Goal: Find specific page/section: Find specific page/section

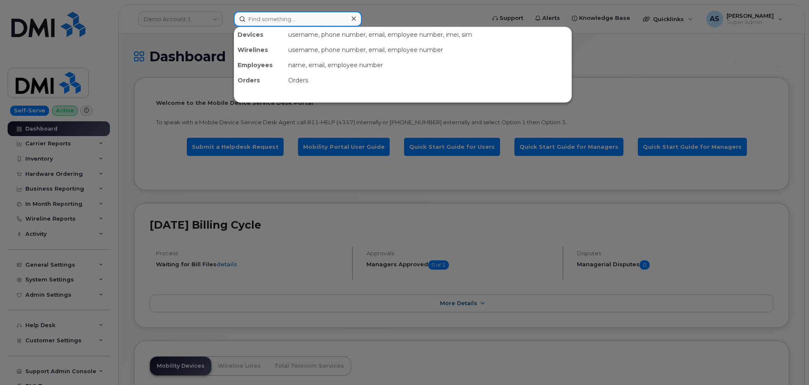
click at [251, 18] on input at bounding box center [298, 18] width 128 height 15
paste input "2064963541"
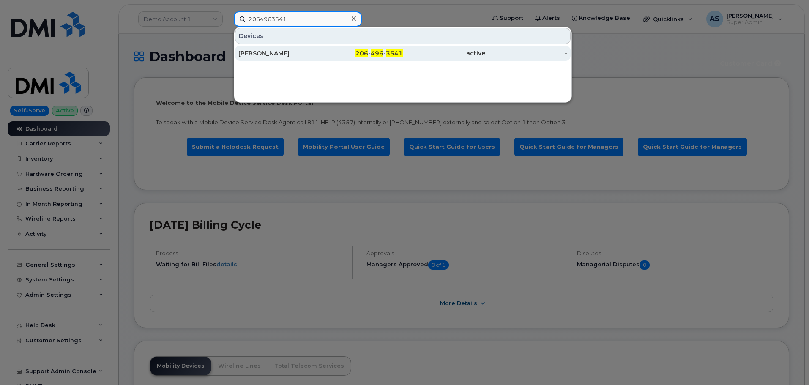
type input "2064963541"
click at [286, 56] on div "[PERSON_NAME]" at bounding box center [279, 53] width 82 height 8
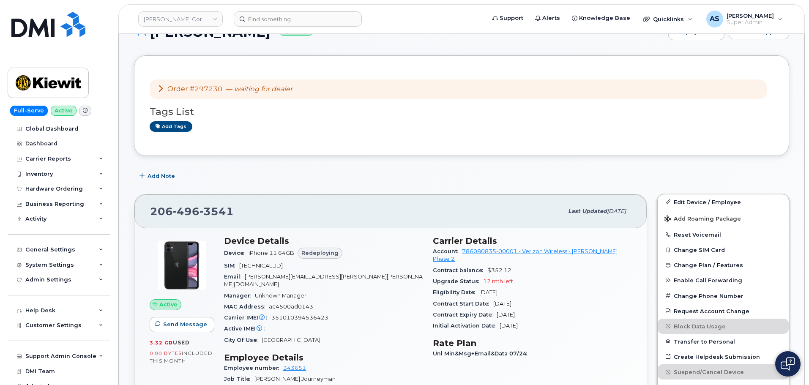
scroll to position [85, 0]
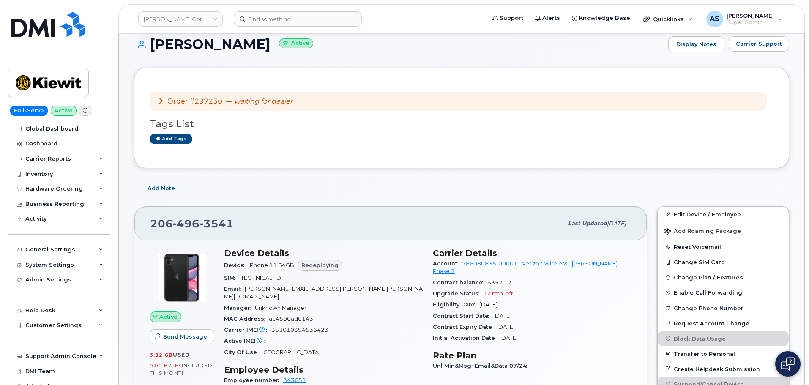
click at [160, 99] on icon at bounding box center [160, 100] width 7 height 7
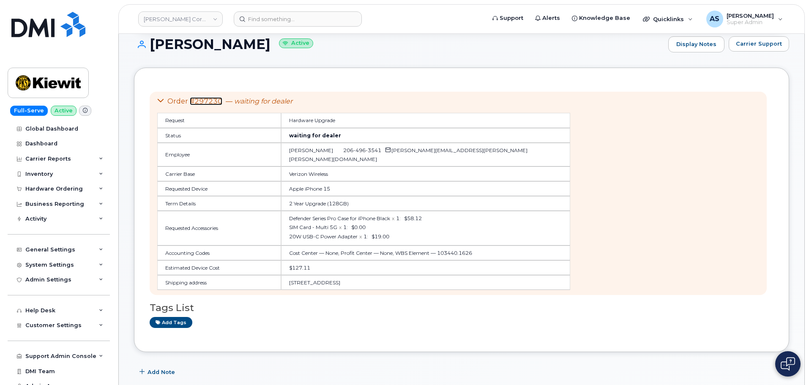
click at [210, 103] on link "#297230" at bounding box center [206, 101] width 33 height 8
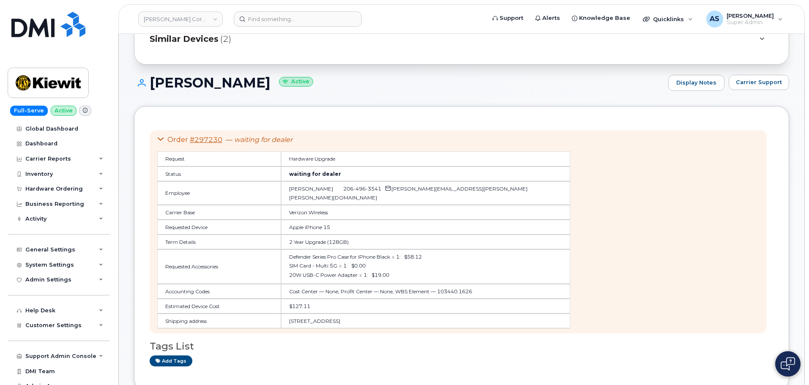
scroll to position [42, 0]
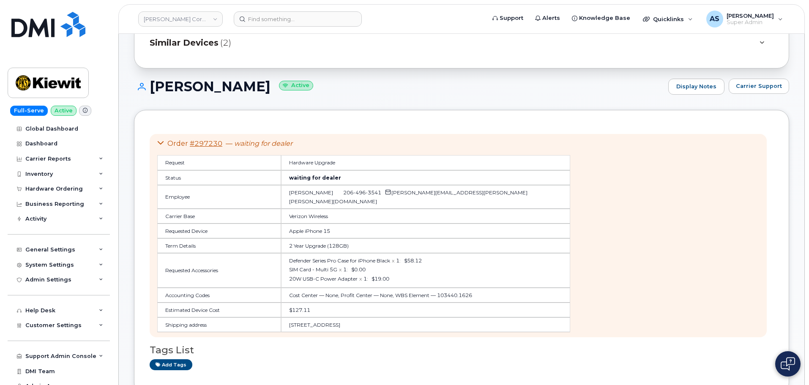
click at [599, 104] on div "DAVID BOYCE Active Display Notes Carrier Support" at bounding box center [461, 94] width 655 height 31
